Goal: Information Seeking & Learning: Understand process/instructions

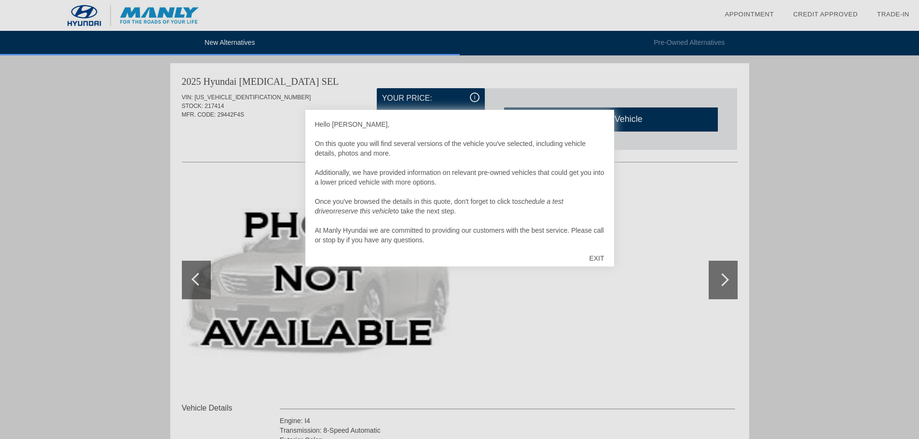
drag, startPoint x: 595, startPoint y: 259, endPoint x: 743, endPoint y: 5, distance: 294.3
click at [595, 259] on div "EXIT" at bounding box center [596, 258] width 34 height 29
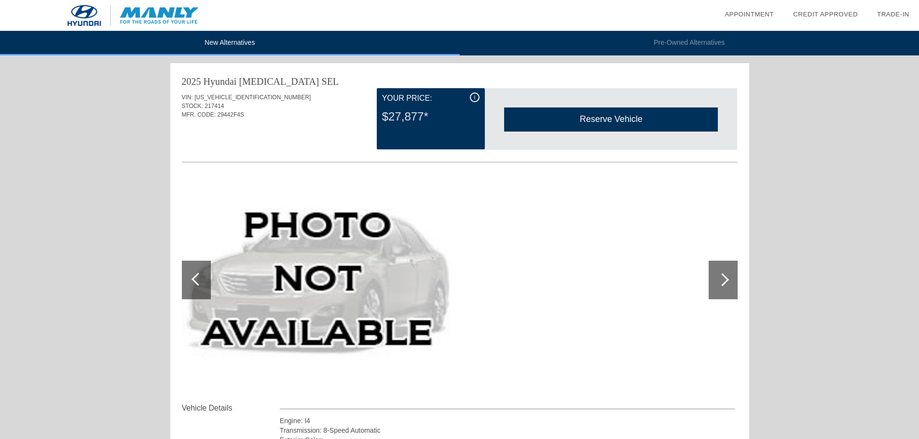
click at [739, 13] on link "Appointment" at bounding box center [748, 14] width 49 height 7
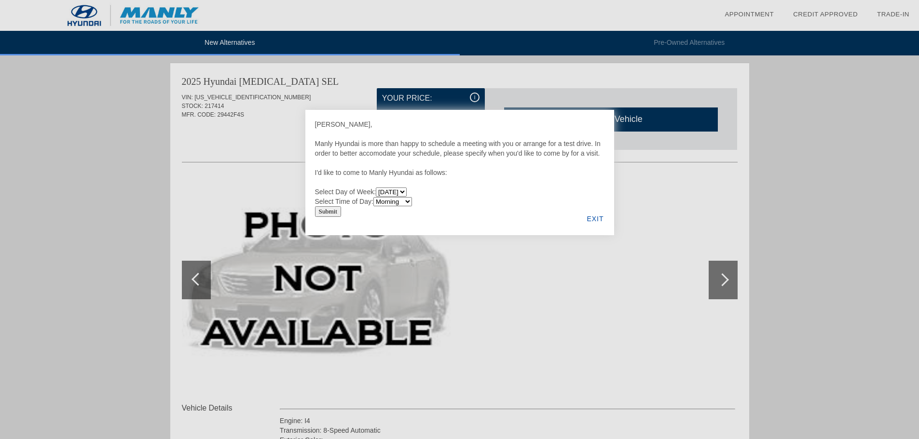
click at [590, 217] on div "EXIT" at bounding box center [594, 219] width 37 height 33
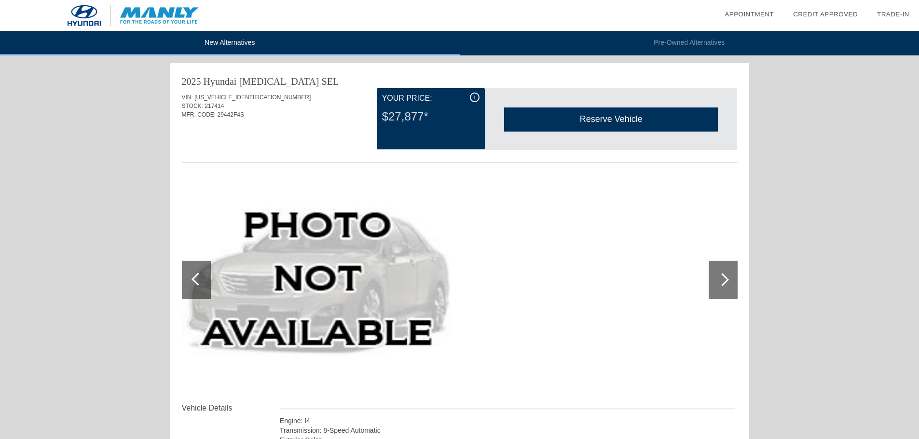
click at [808, 16] on link "Credit Approved" at bounding box center [825, 14] width 65 height 7
click at [887, 14] on link "Trade-In" at bounding box center [893, 14] width 32 height 7
click at [153, 20] on img at bounding box center [133, 15] width 266 height 31
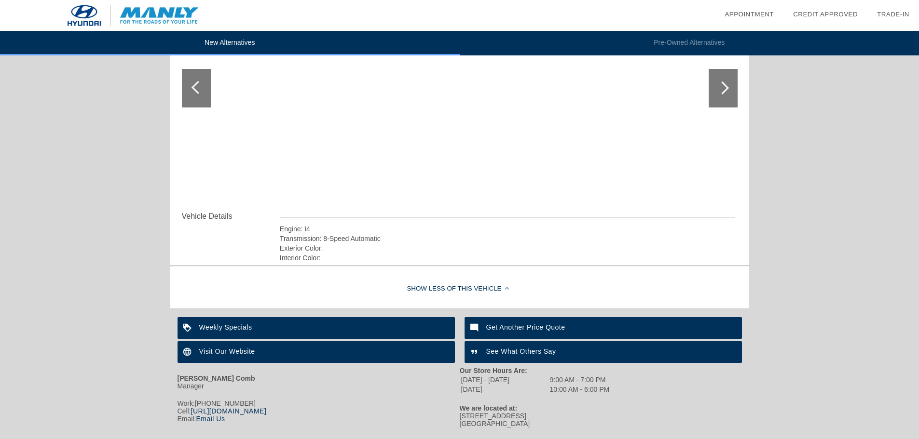
scroll to position [1253, 0]
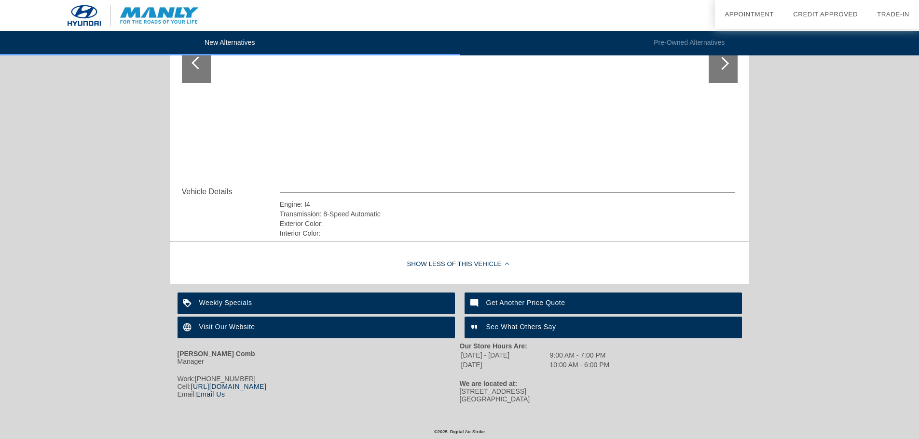
click at [517, 298] on div "Get Another Price Quote" at bounding box center [602, 304] width 277 height 22
